Goal: Contribute content

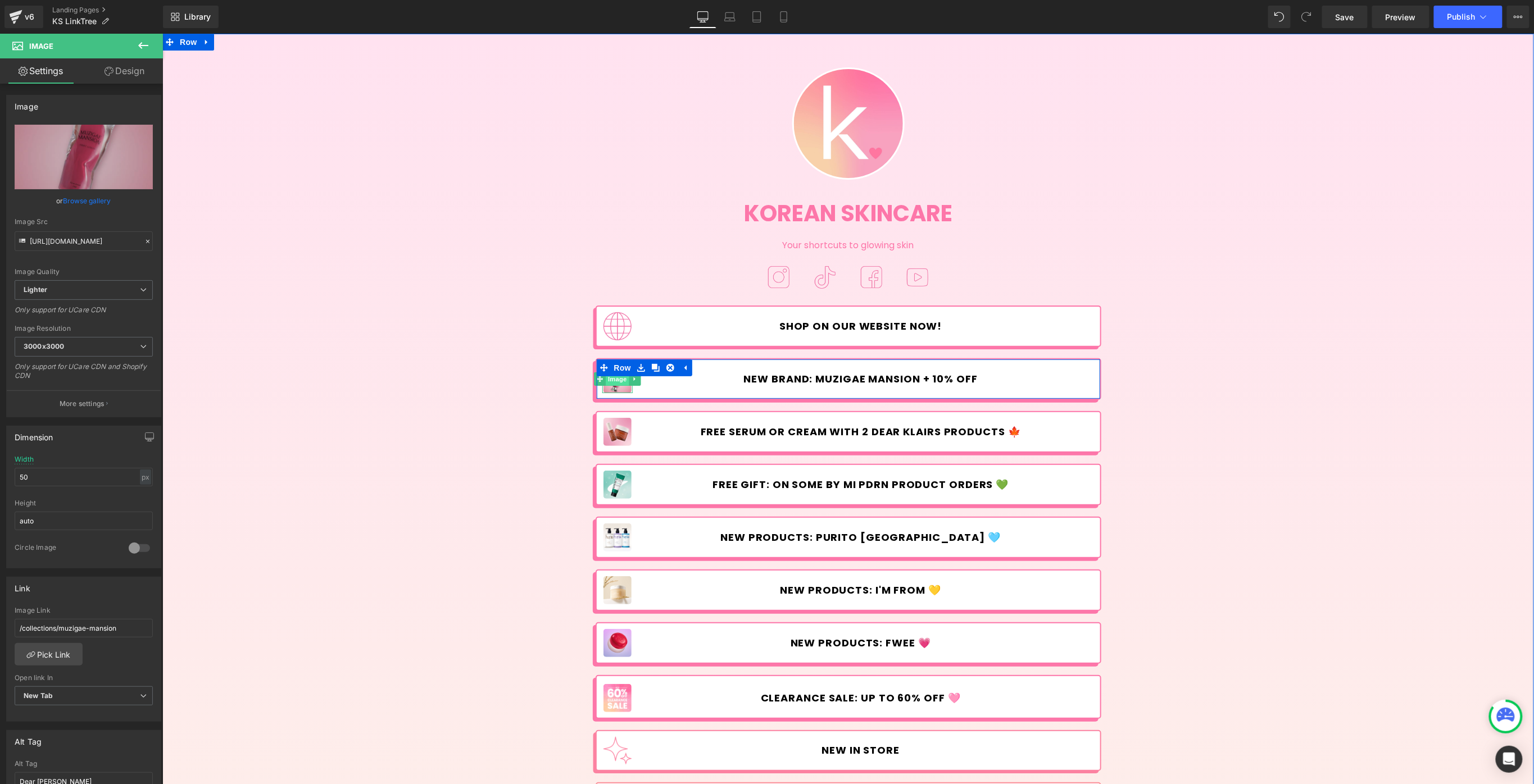
click at [612, 382] on span "Image" at bounding box center [617, 378] width 23 height 14
click at [870, 378] on span "Button" at bounding box center [868, 378] width 26 height 14
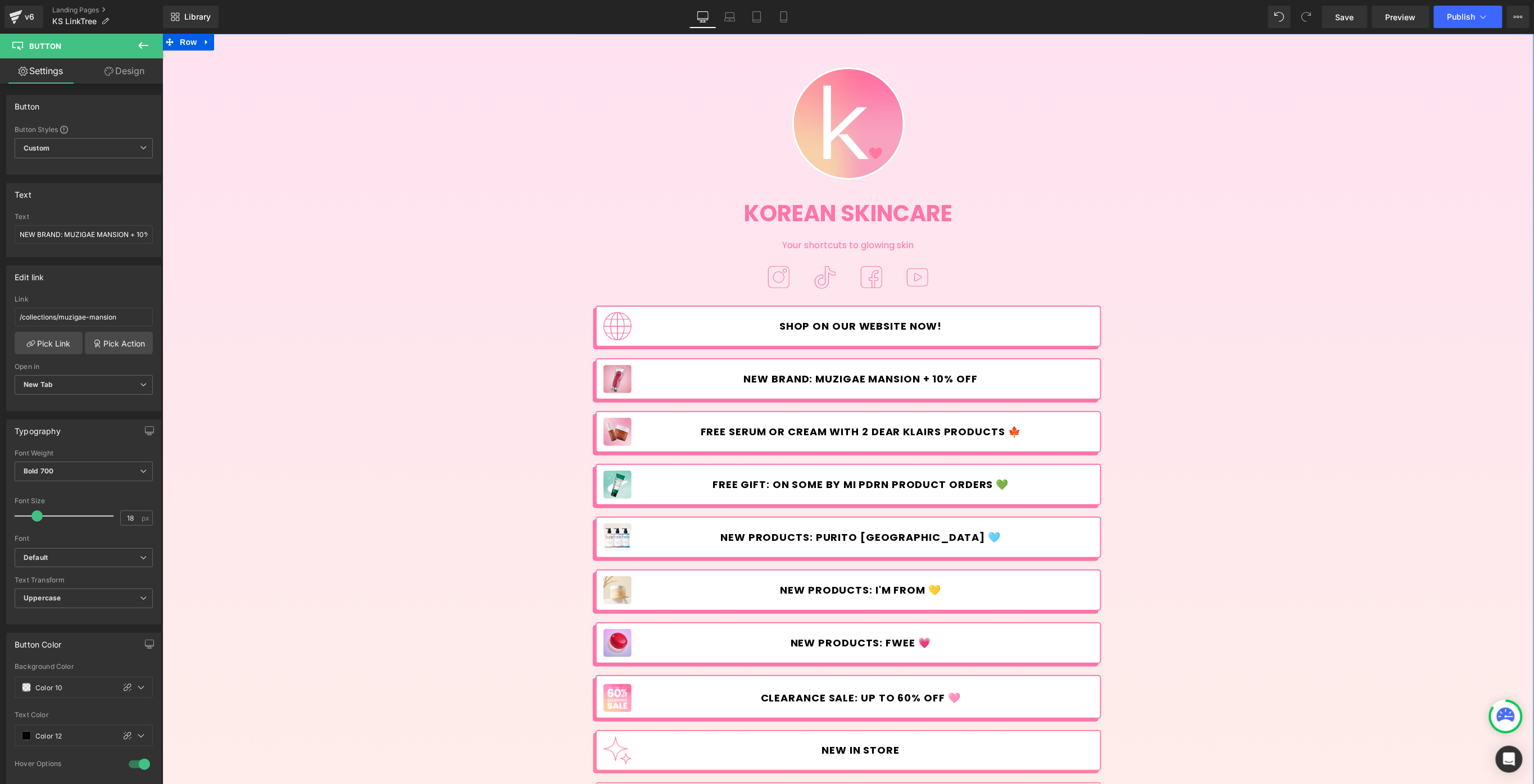
click at [1476, 187] on div "Image Korean Skincare Heading Your shortcuts to glowing skin Text Block Image I…" at bounding box center [848, 551] width 1371 height 1004
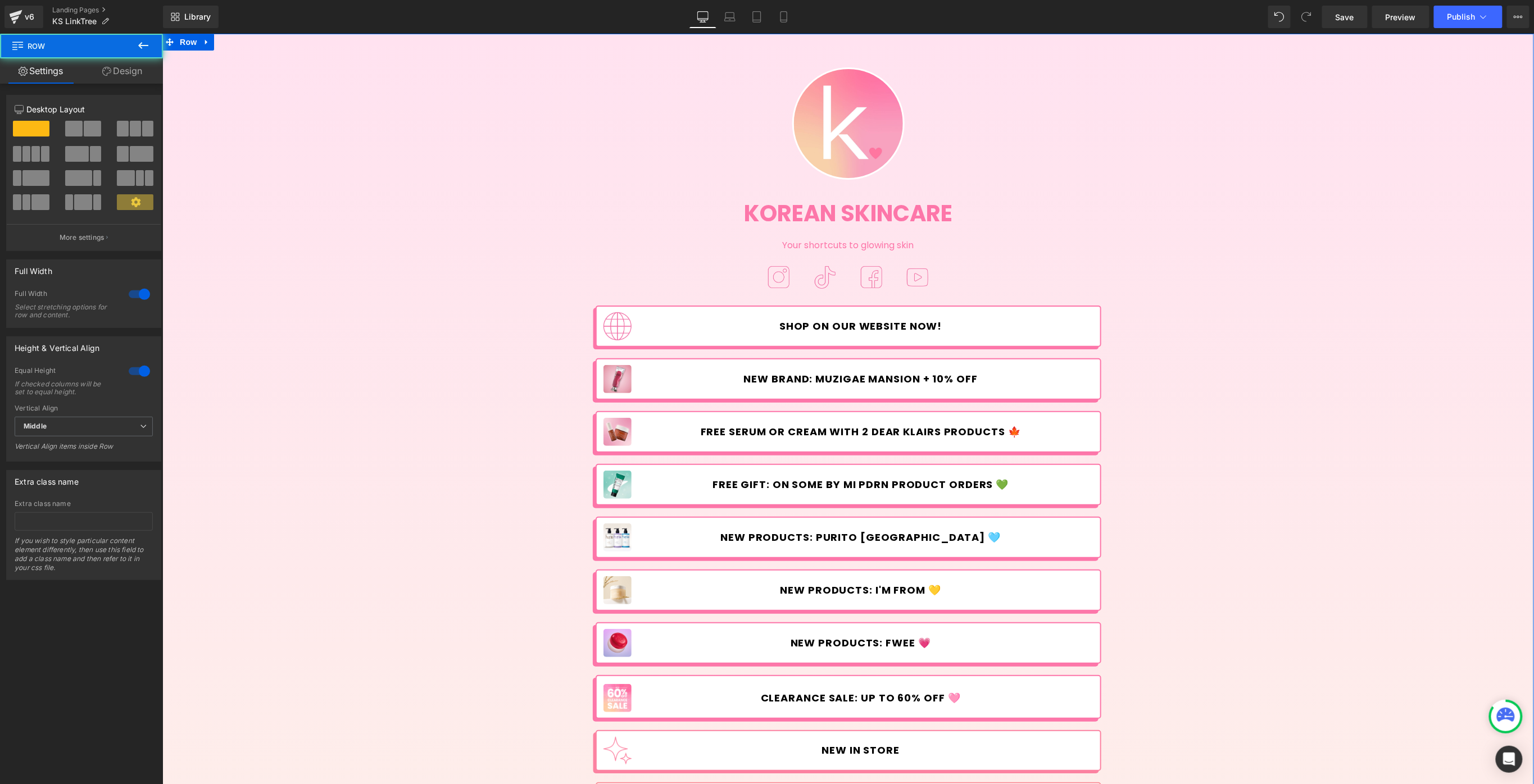
click at [1180, 316] on div "Image Korean Skincare Heading Your shortcuts to glowing skin Text Block Image I…" at bounding box center [848, 551] width 1371 height 1004
click at [1347, 19] on span "Save" at bounding box center [1345, 17] width 19 height 12
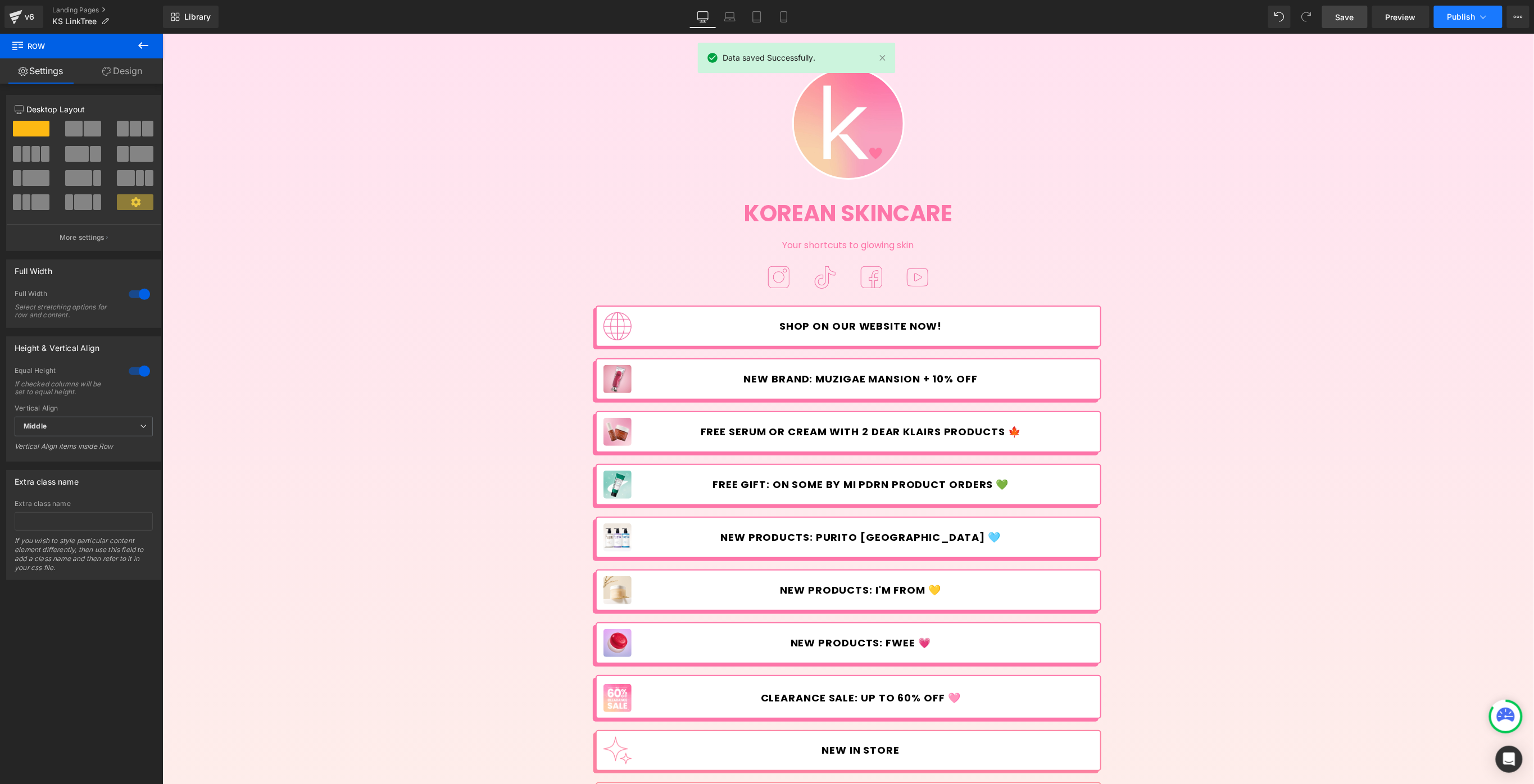
click at [1482, 19] on icon at bounding box center [1483, 16] width 11 height 11
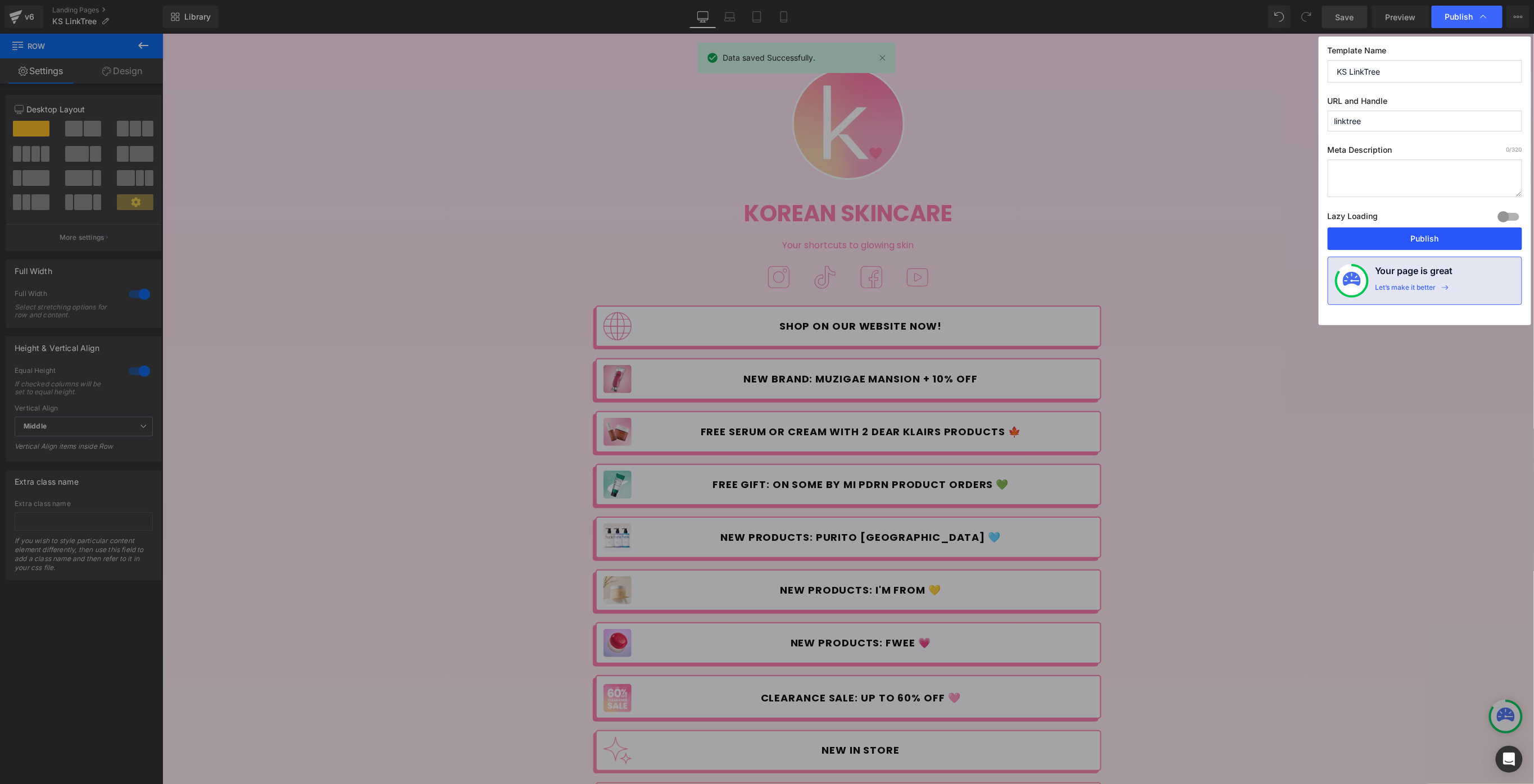
click at [1432, 239] on button "Publish" at bounding box center [1425, 238] width 194 height 23
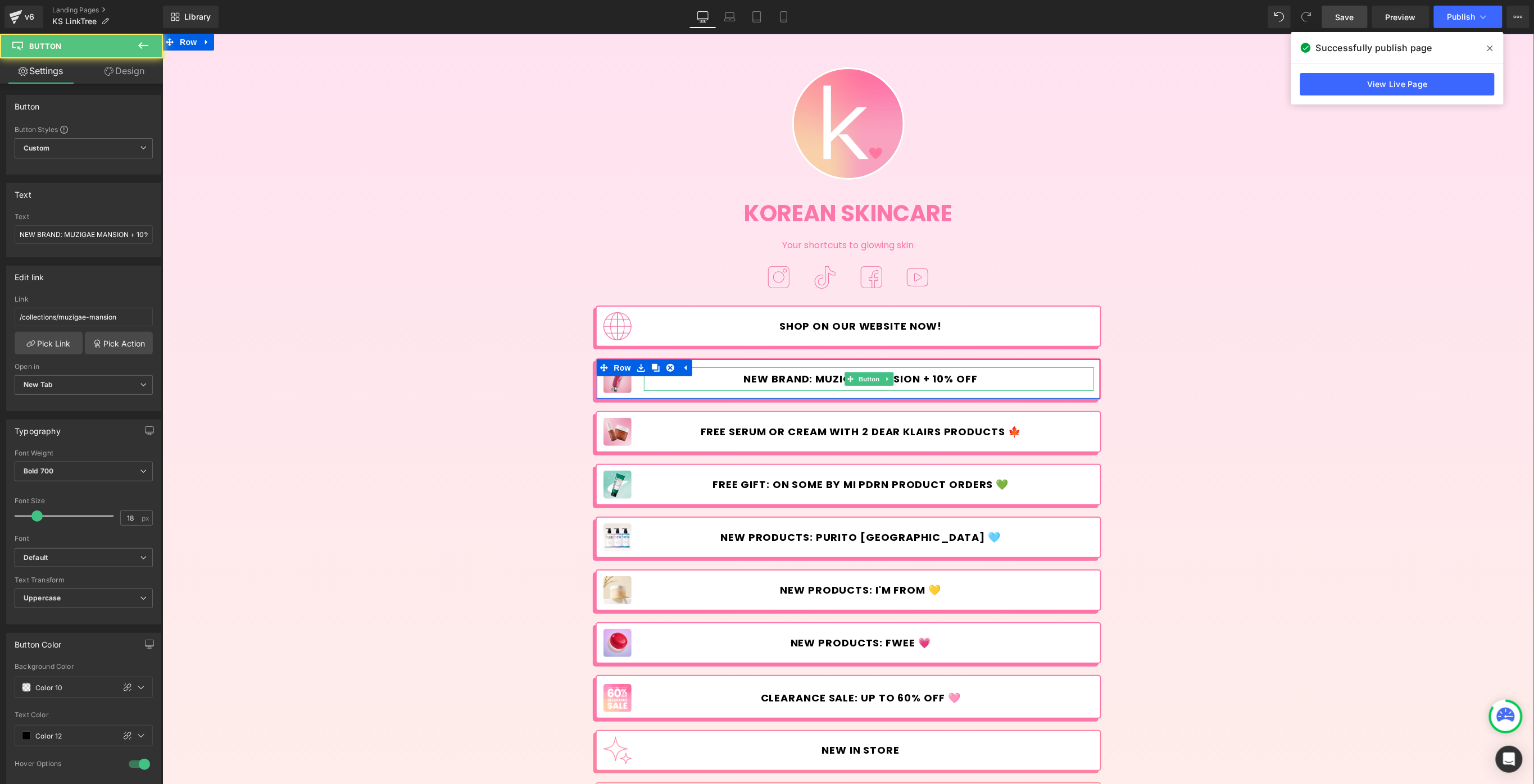
click at [946, 377] on span "NEW BRAND: MUZIGAE MANSION + 10% OFF" at bounding box center [860, 378] width 234 height 12
click at [118, 230] on input "NEW BRAND: MUZIGAE MANSION + 10% OFF" at bounding box center [84, 235] width 138 height 19
paste input "💄"
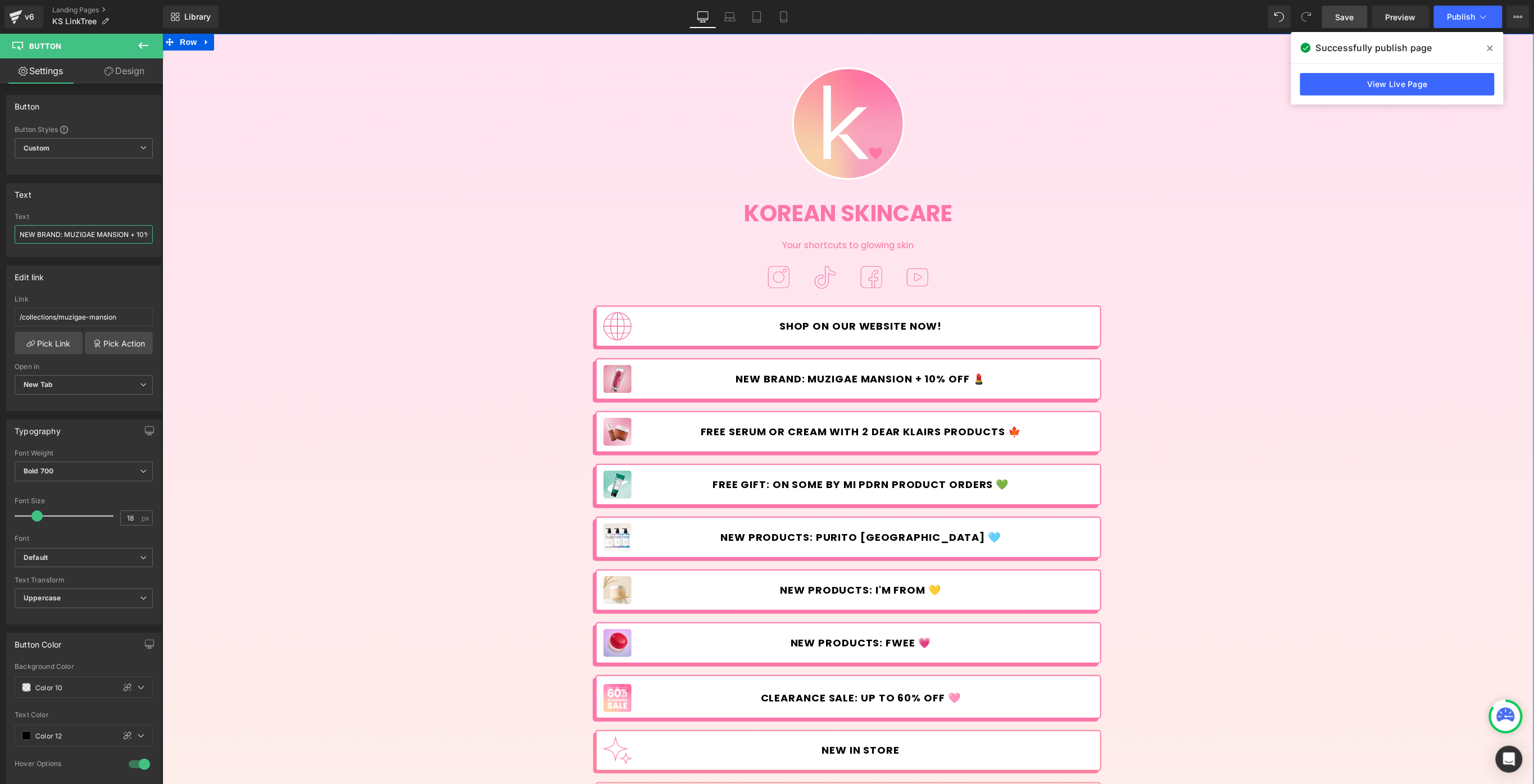
type input "NEW BRAND: MUZIGAE MANSION + 10% OFF 💄"
click at [1332, 18] on link "Save" at bounding box center [1345, 17] width 45 height 23
click at [1475, 16] on span "Publish" at bounding box center [1461, 17] width 28 height 9
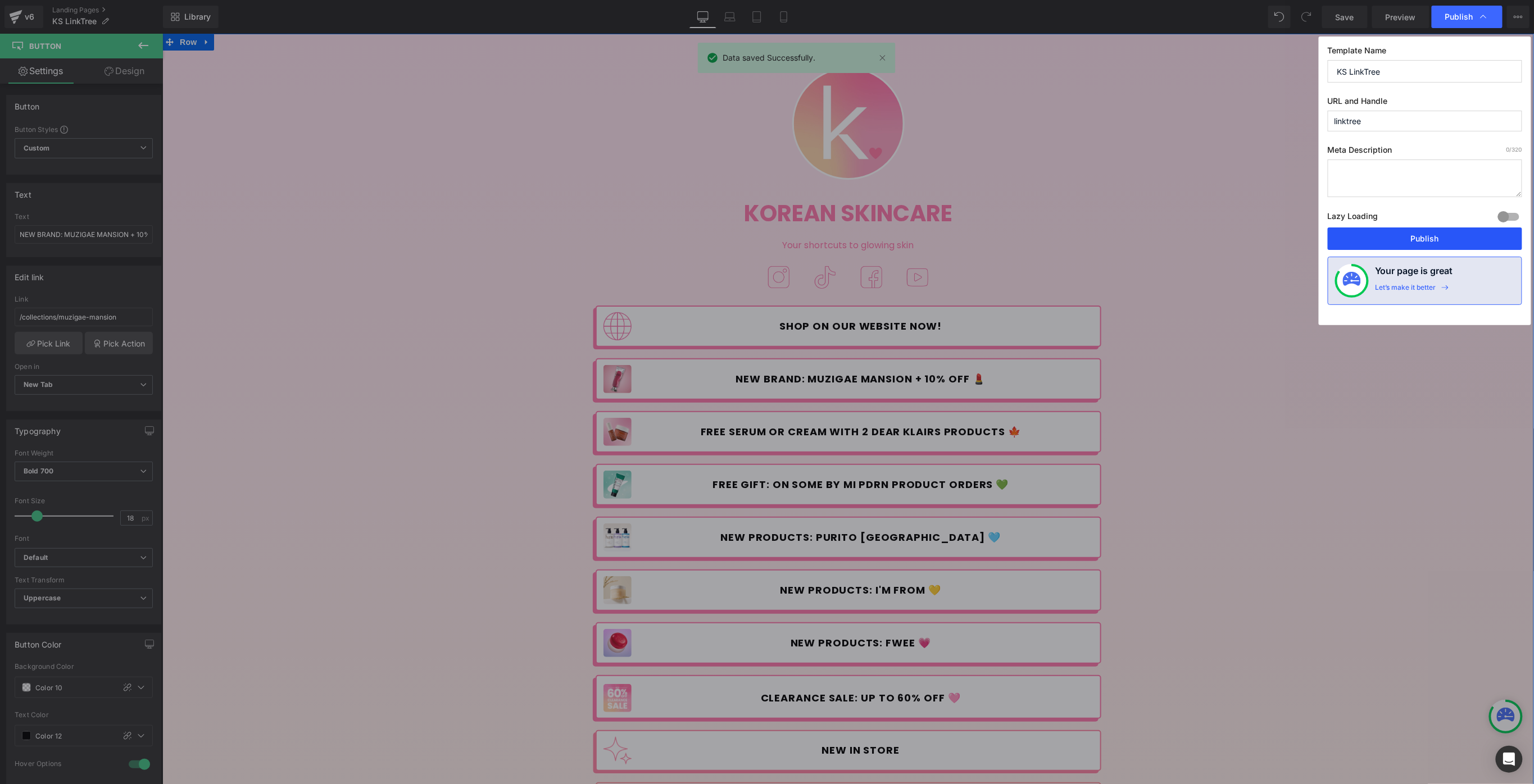
click at [1408, 235] on button "Publish" at bounding box center [1425, 238] width 194 height 23
